Goal: Check status: Check status

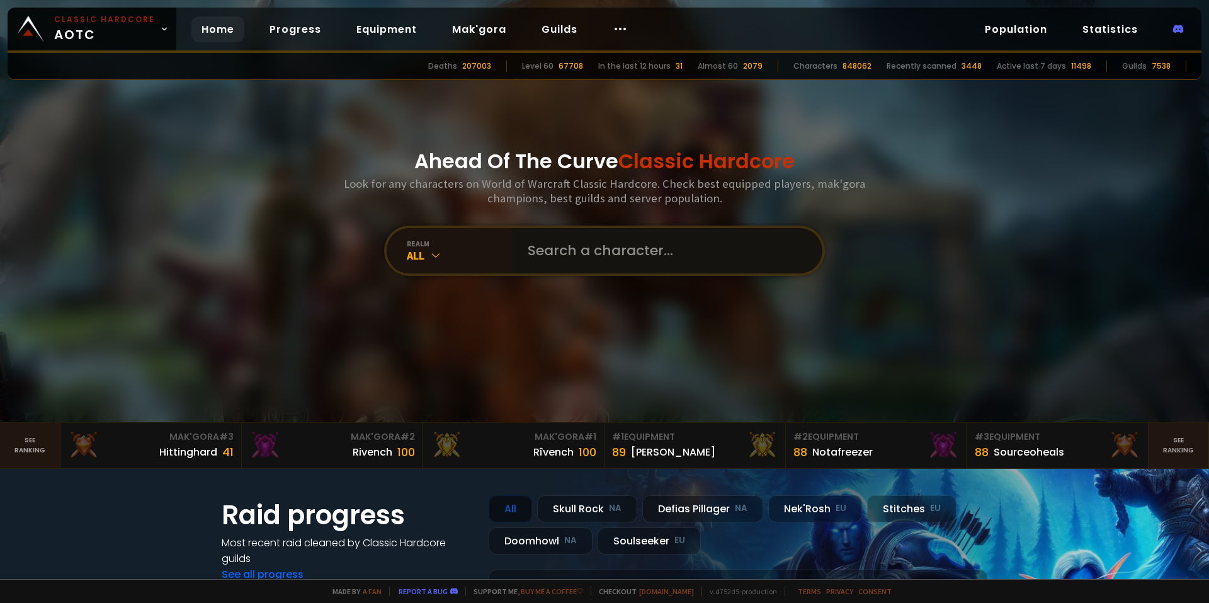
click at [607, 247] on input "text" at bounding box center [663, 250] width 287 height 45
click at [669, 252] on input "text" at bounding box center [663, 250] width 287 height 45
type input "whowantsbs"
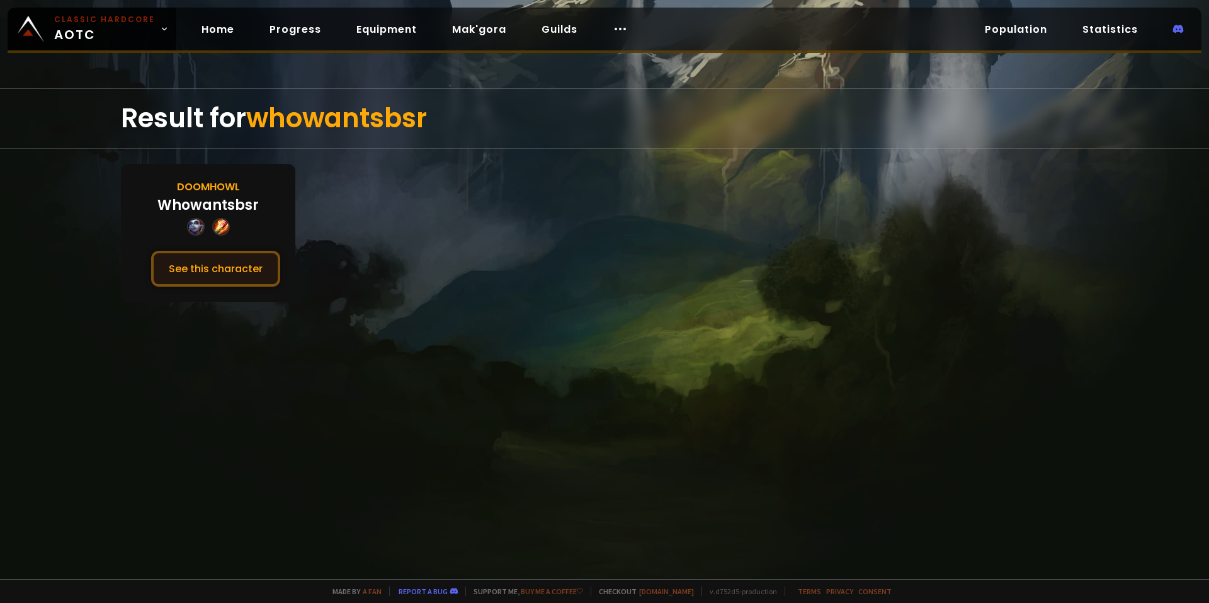
click at [257, 256] on button "See this character" at bounding box center [215, 269] width 129 height 36
